Goal: Task Accomplishment & Management: Complete application form

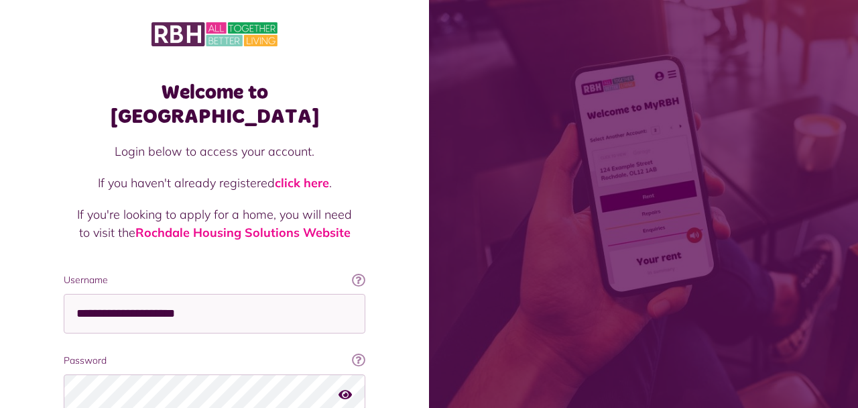
scroll to position [110, 0]
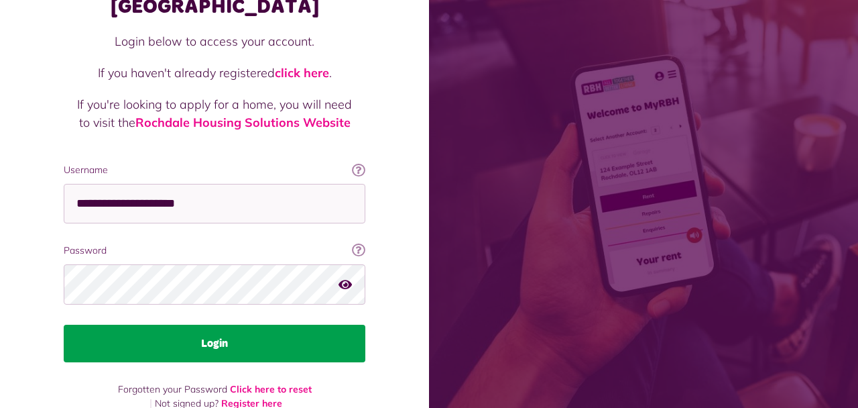
click at [262, 326] on button "Login" at bounding box center [215, 344] width 302 height 38
click at [262, 327] on button "Login" at bounding box center [215, 344] width 302 height 38
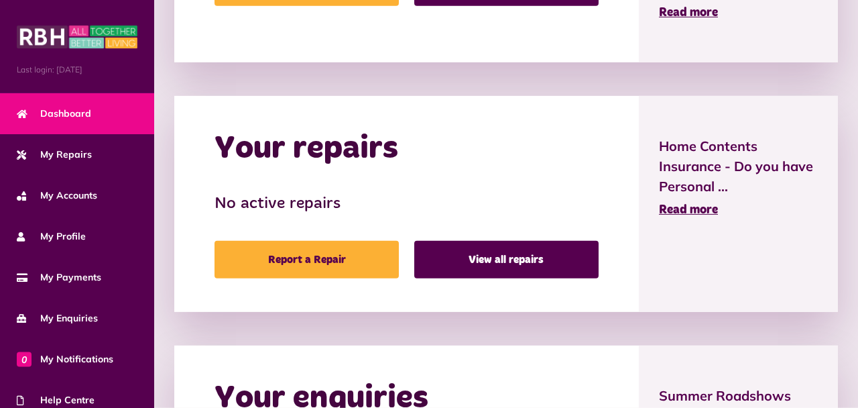
scroll to position [569, 0]
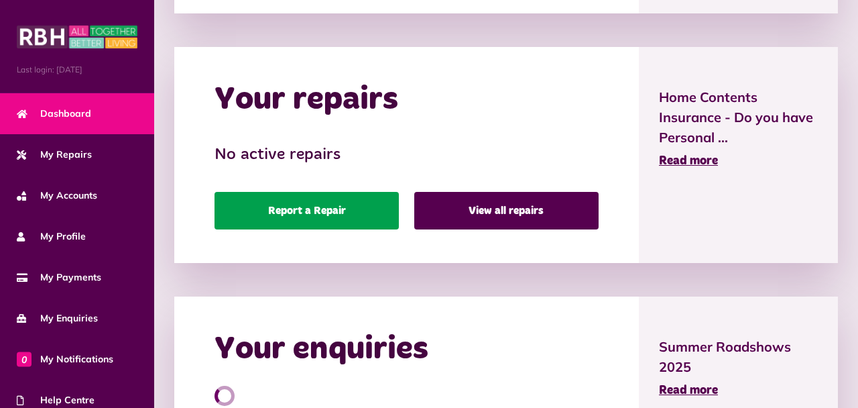
click at [327, 205] on link "Report a Repair" at bounding box center [307, 211] width 184 height 38
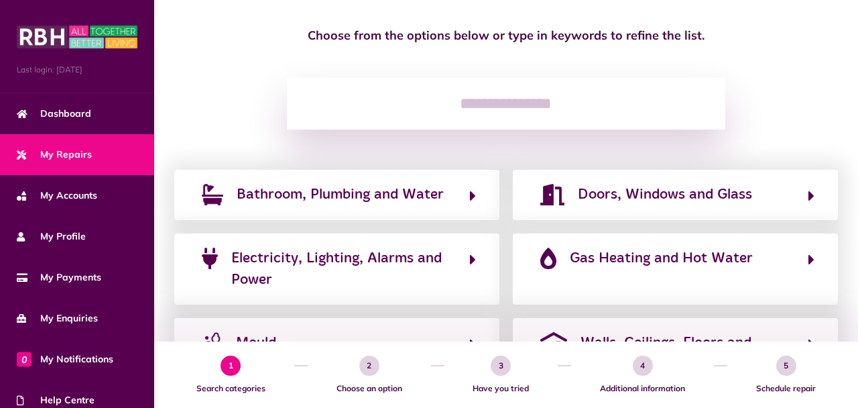
scroll to position [142, 0]
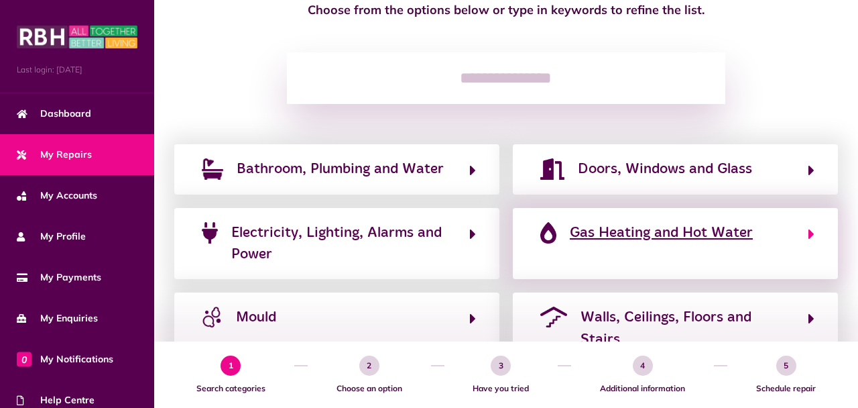
click at [642, 239] on span "Gas Heating and Hot Water" at bounding box center [661, 232] width 183 height 21
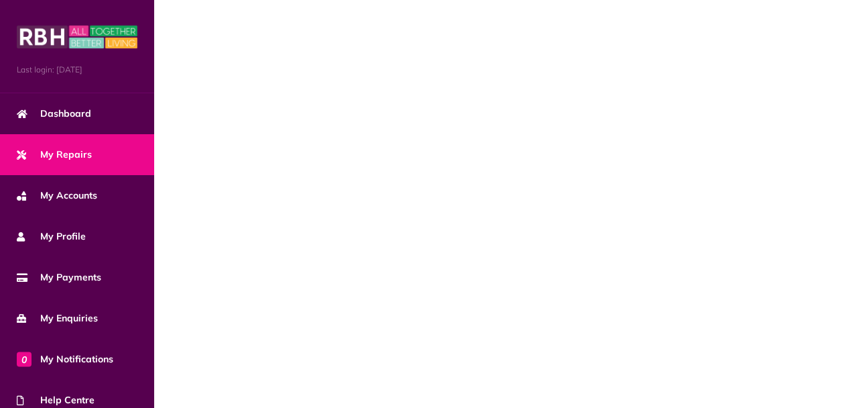
scroll to position [0, 0]
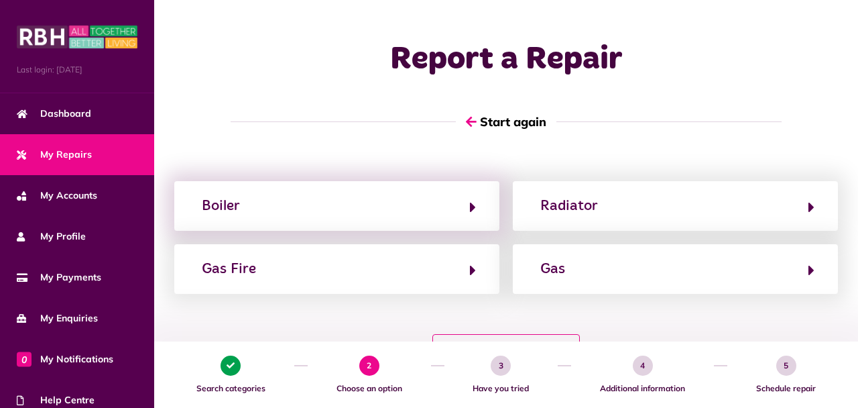
click at [408, 221] on div "Boiler" at bounding box center [336, 206] width 325 height 50
click at [408, 220] on div "Boiler" at bounding box center [336, 206] width 325 height 50
click at [470, 208] on icon "button" at bounding box center [473, 207] width 6 height 16
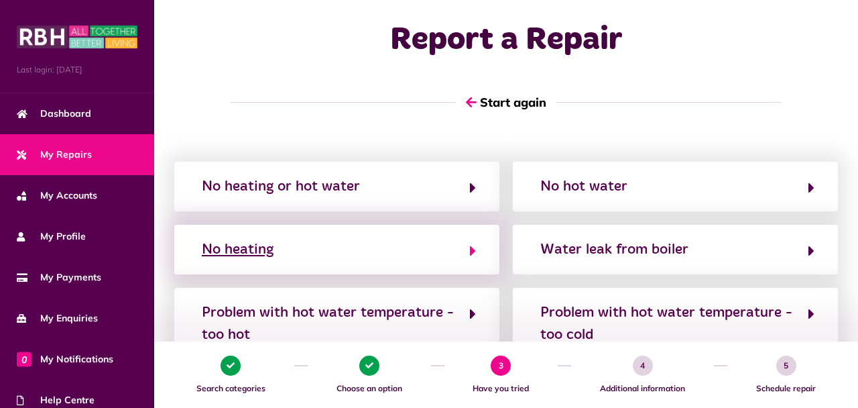
scroll to position [9, 0]
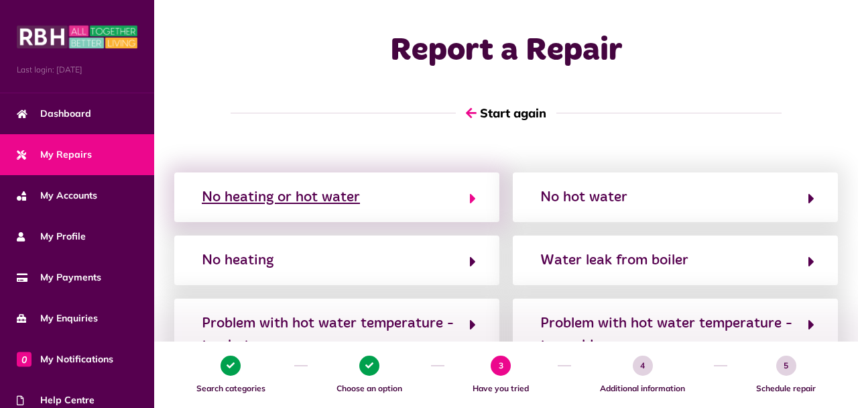
click at [396, 204] on button "No heating or hot water" at bounding box center [337, 197] width 278 height 23
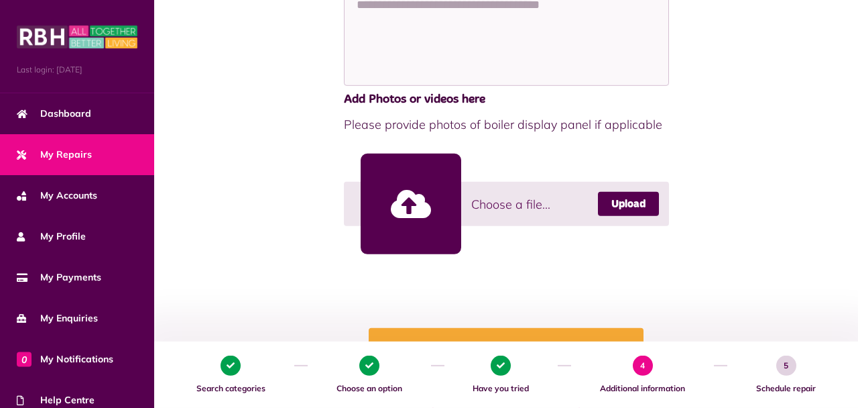
scroll to position [355, 0]
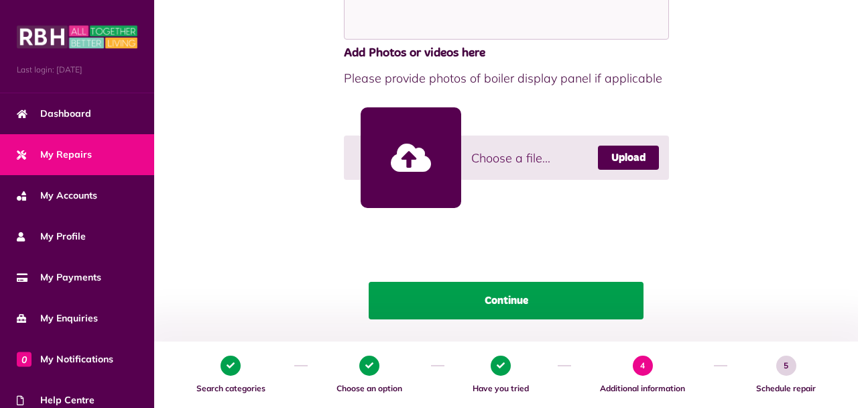
click at [528, 289] on button "Continue" at bounding box center [506, 301] width 275 height 38
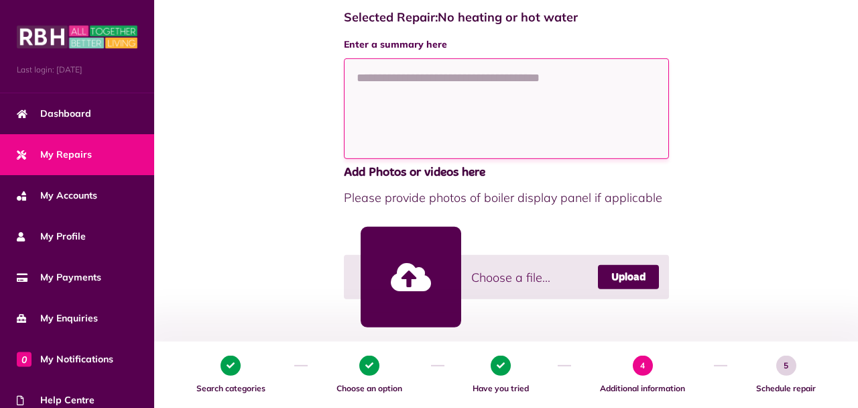
scroll to position [142, 0]
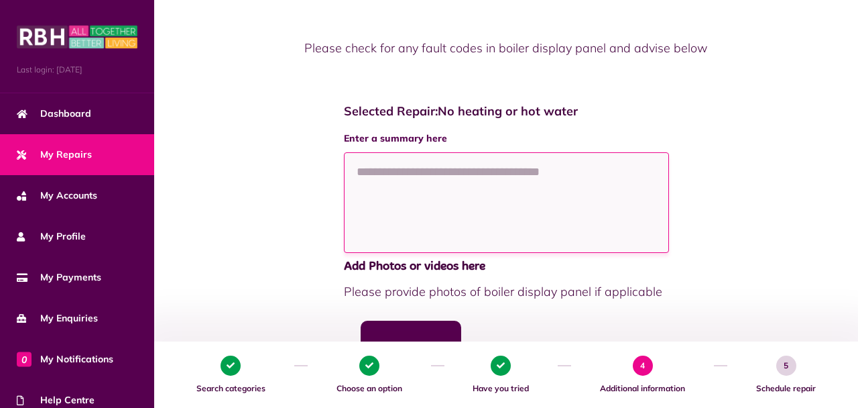
click at [484, 170] on textarea at bounding box center [506, 202] width 325 height 101
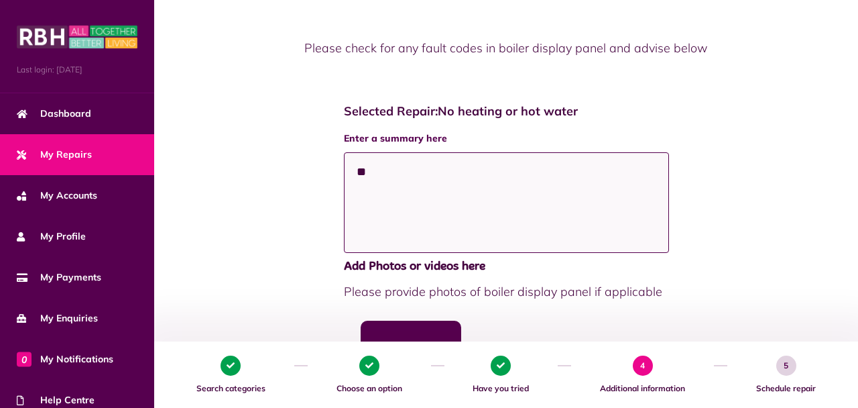
type textarea "*"
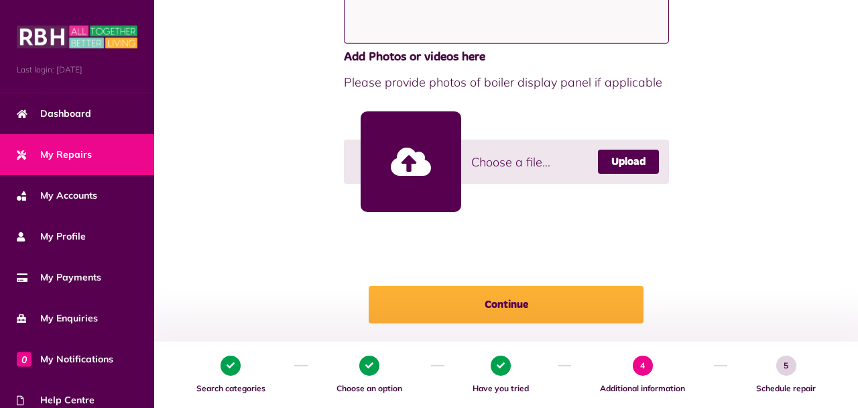
scroll to position [355, 0]
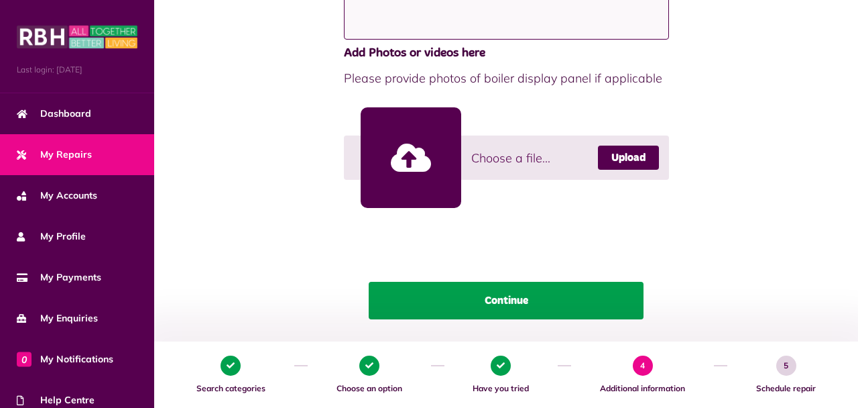
type textarea "**********"
click at [526, 293] on button "Continue" at bounding box center [506, 301] width 275 height 38
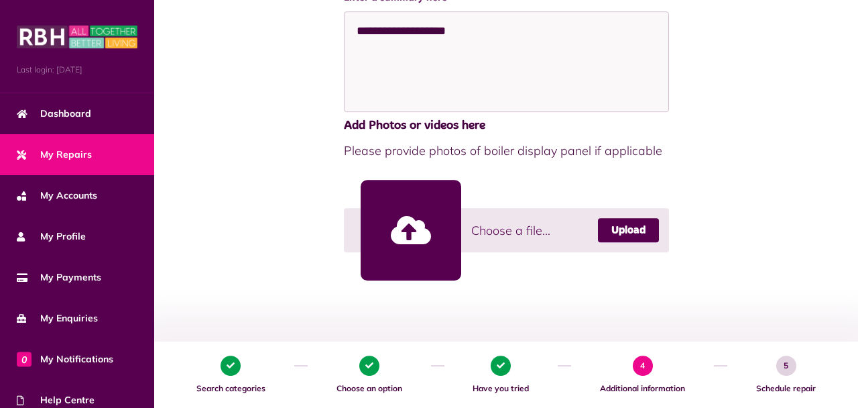
scroll to position [284, 0]
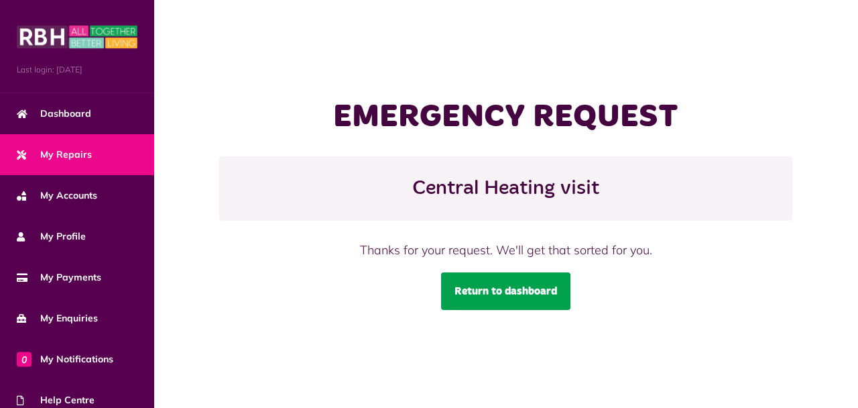
click at [532, 282] on link "Return to dashboard" at bounding box center [505, 291] width 129 height 38
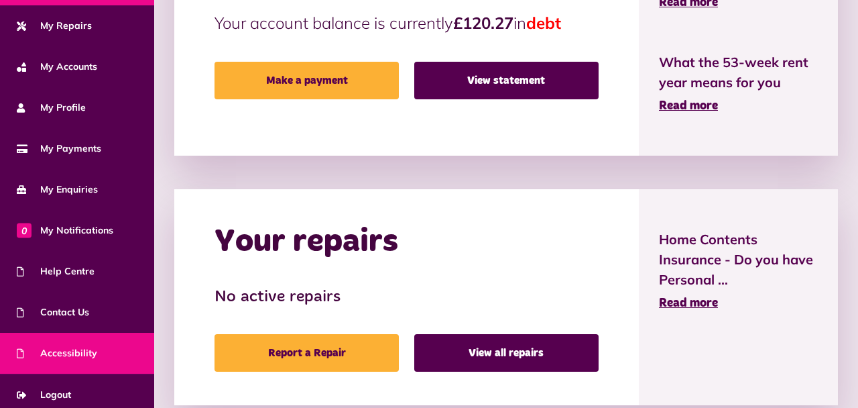
scroll to position [136, 0]
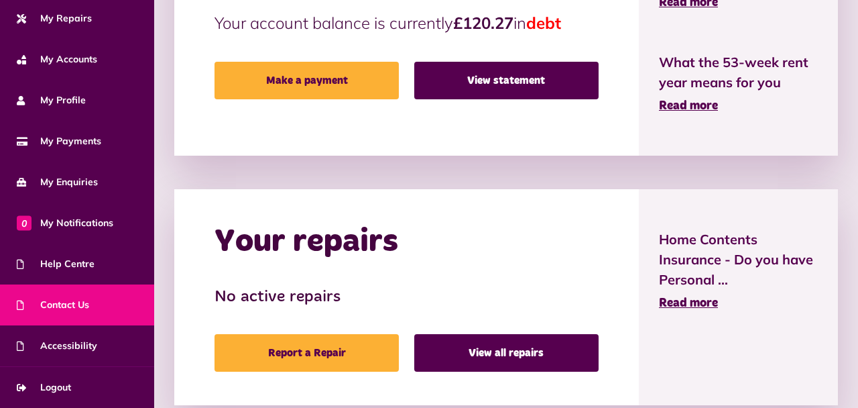
click at [70, 316] on link "Contact Us" at bounding box center [77, 304] width 154 height 41
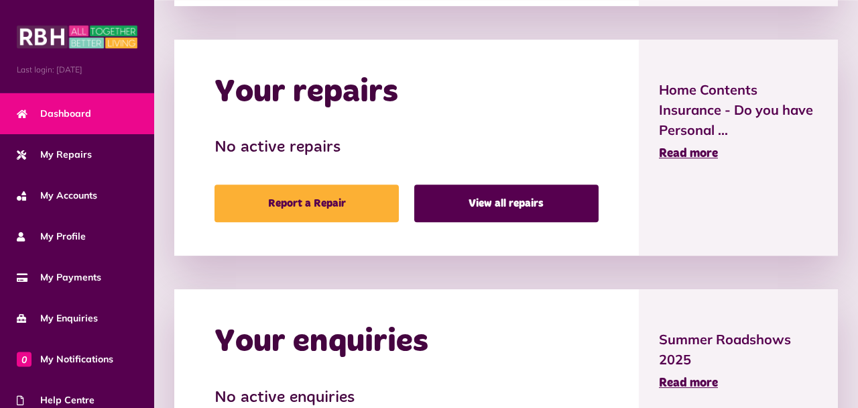
scroll to position [455, 0]
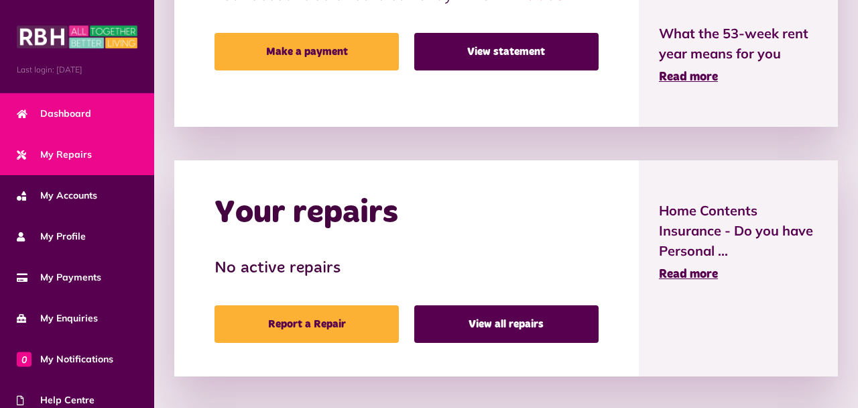
click at [78, 154] on span "My Repairs" at bounding box center [54, 155] width 75 height 14
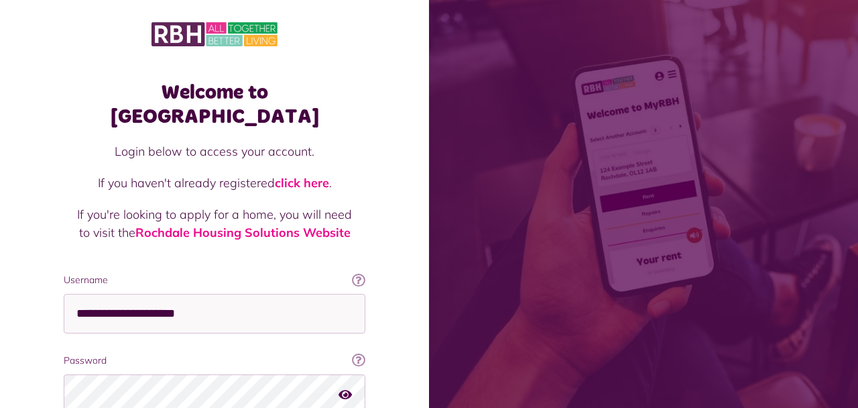
click at [734, 135] on span at bounding box center [643, 204] width 429 height 408
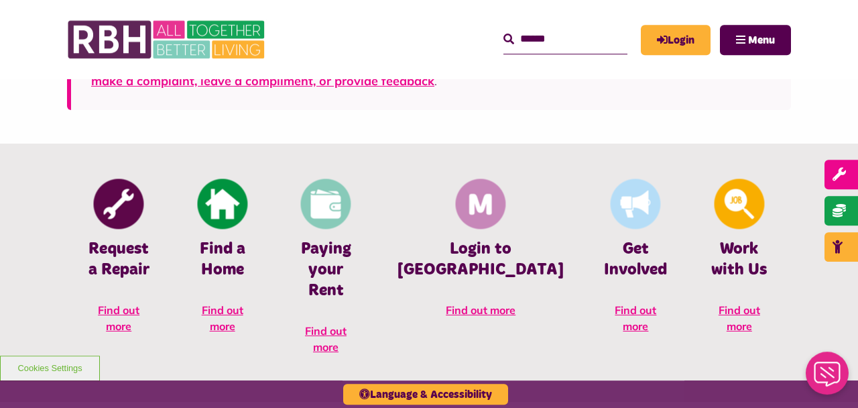
scroll to position [498, 0]
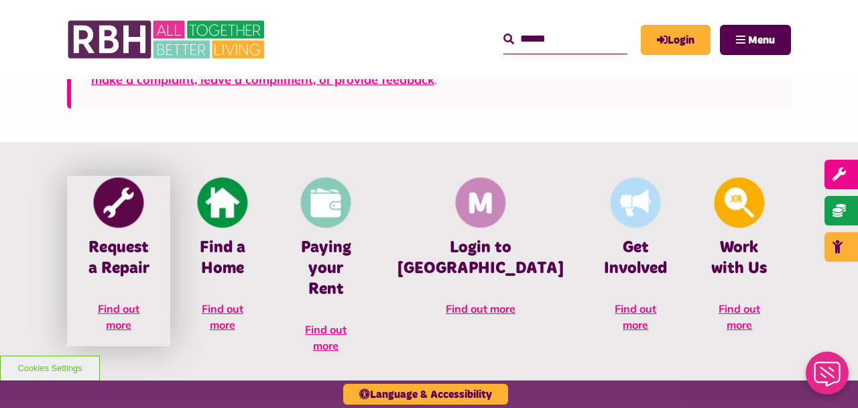
click at [123, 226] on img at bounding box center [119, 203] width 50 height 50
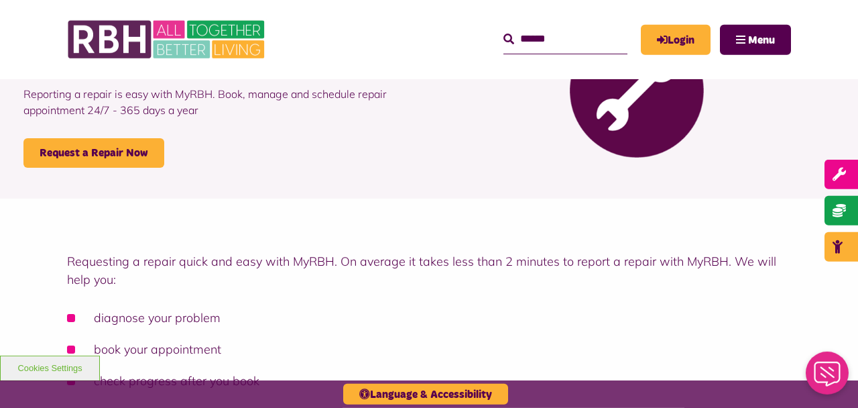
scroll to position [142, 0]
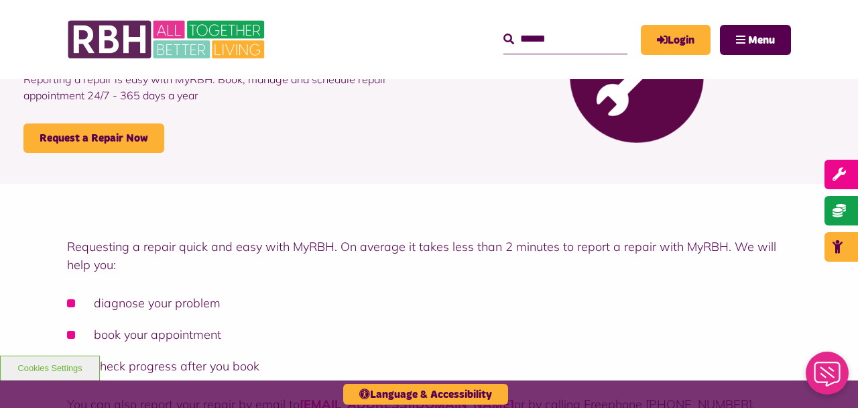
click at [111, 121] on p "Reporting a repair is easy with MyRBH. Book, manage and schedule repair appoint…" at bounding box center [221, 87] width 396 height 72
click at [113, 127] on link "Request a Repair Now" at bounding box center [93, 138] width 141 height 30
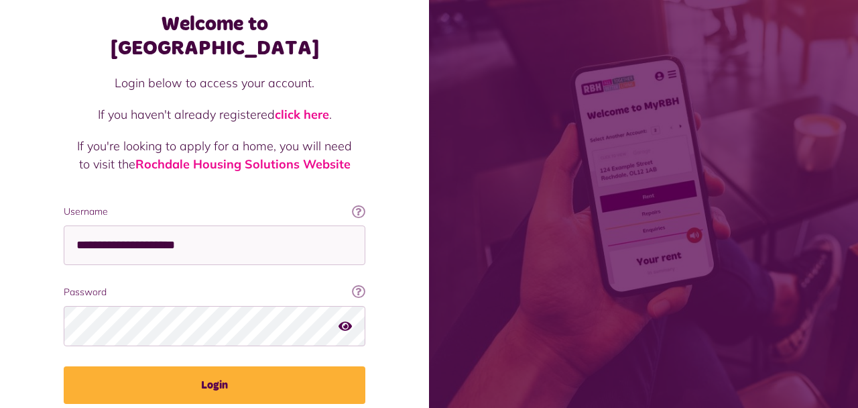
scroll to position [71, 0]
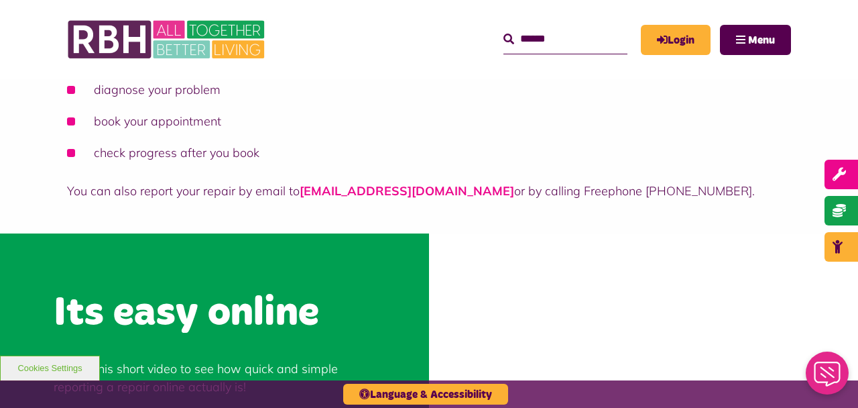
click at [363, 189] on link "[EMAIL_ADDRESS][DOMAIN_NAME]" at bounding box center [407, 190] width 215 height 15
